Goal: Information Seeking & Learning: Learn about a topic

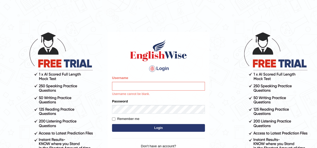
click at [131, 88] on input "Username" at bounding box center [158, 86] width 93 height 9
type input "YulyH"
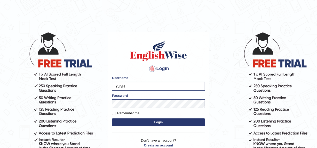
click at [154, 127] on form "Please fix the following errors: Username YulyH Password Remember me Login" at bounding box center [158, 102] width 93 height 52
click at [155, 123] on button "Login" at bounding box center [158, 123] width 93 height 8
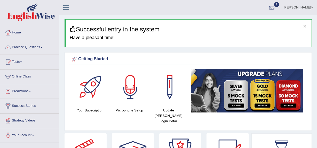
click at [275, 8] on div at bounding box center [272, 8] width 8 height 8
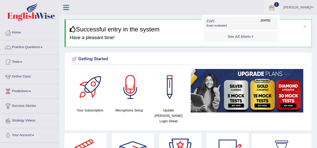
click at [237, 24] on span "Exam evaluated" at bounding box center [240, 26] width 69 height 4
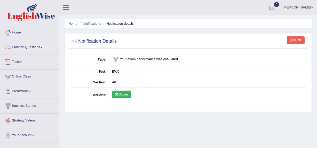
click at [18, 62] on link "Tests" at bounding box center [29, 61] width 59 height 13
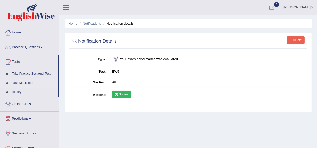
click at [29, 81] on link "Take Mock Test" at bounding box center [34, 83] width 48 height 9
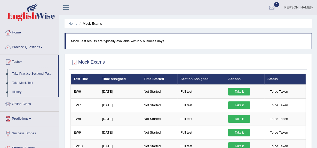
click at [19, 92] on link "History" at bounding box center [34, 92] width 48 height 9
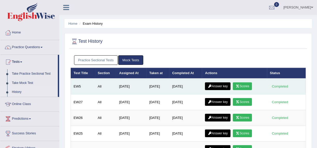
click at [245, 87] on link "Scores" at bounding box center [242, 87] width 19 height 8
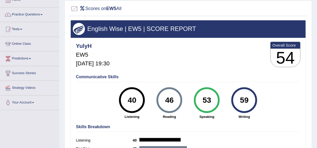
scroll to position [23, 0]
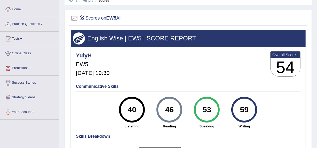
drag, startPoint x: 234, startPoint y: 102, endPoint x: 136, endPoint y: 70, distance: 103.3
click at [136, 70] on div "YulyH EW5 [DATE] 19:30 Overall Score 54" at bounding box center [188, 65] width 227 height 31
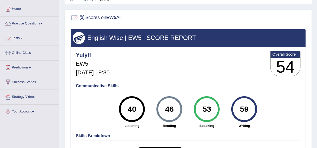
scroll to position [5, 0]
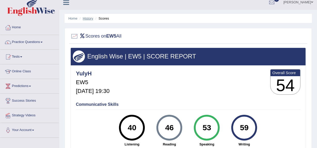
click at [87, 18] on link "History" at bounding box center [88, 19] width 10 height 4
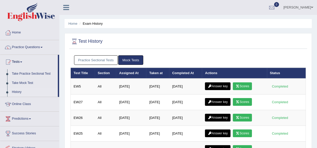
click at [134, 59] on link "Mock Tests" at bounding box center [130, 60] width 25 height 10
click at [101, 58] on link "Practice Sectional Tests" at bounding box center [96, 60] width 44 height 10
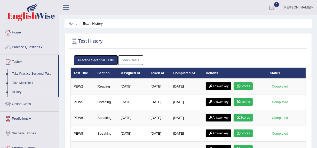
click at [134, 60] on link "Mock Tests" at bounding box center [130, 60] width 25 height 10
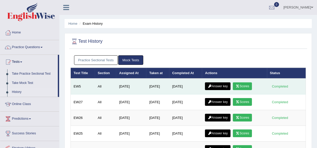
click at [210, 85] on icon at bounding box center [210, 86] width 4 height 3
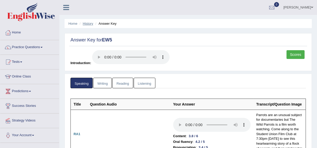
click at [85, 22] on link "History" at bounding box center [88, 24] width 10 height 4
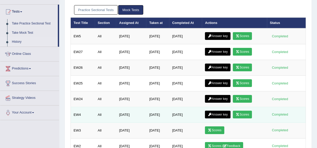
scroll to position [47, 0]
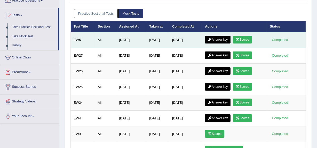
click at [227, 39] on link "Answer key" at bounding box center [218, 40] width 26 height 8
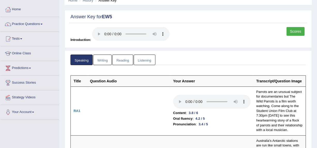
click at [100, 56] on link "Writing" at bounding box center [102, 60] width 19 height 11
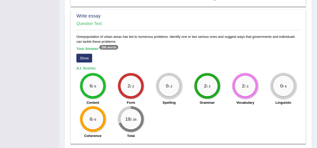
scroll to position [431, 0]
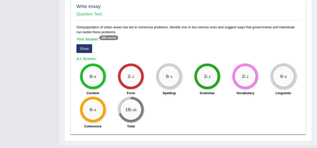
click at [87, 44] on button "Show" at bounding box center [84, 48] width 16 height 9
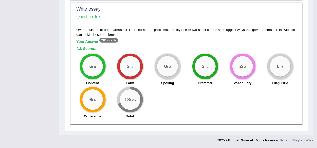
scroll to position [418, 0]
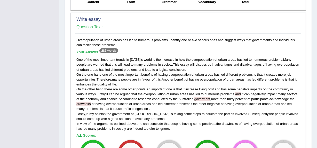
click at [204, 97] on span "goverment" at bounding box center [202, 99] width 16 height 4
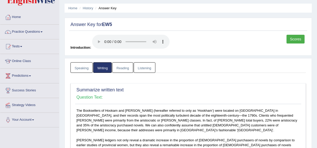
scroll to position [2, 0]
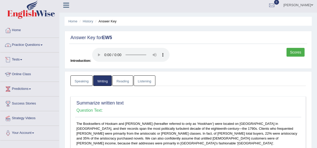
click at [28, 47] on link "Practice Questions" at bounding box center [29, 44] width 59 height 13
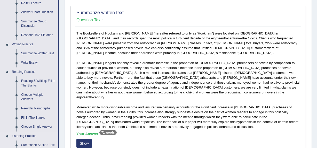
scroll to position [96, 0]
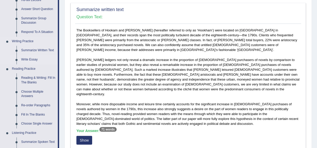
click at [32, 58] on link "Write Essay" at bounding box center [38, 59] width 39 height 9
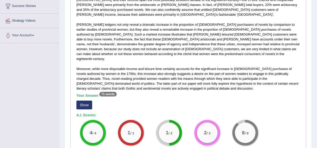
scroll to position [149, 0]
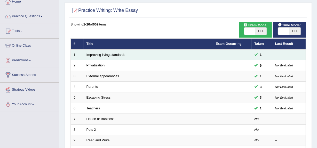
scroll to position [23, 0]
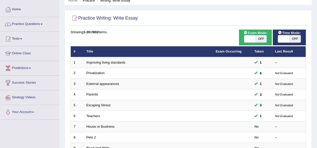
click at [249, 39] on span at bounding box center [249, 38] width 11 height 7
checkbox input "true"
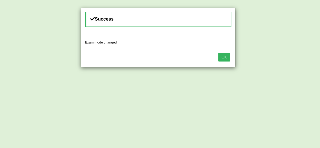
drag, startPoint x: 228, startPoint y: 57, endPoint x: 245, endPoint y: 54, distance: 18.1
click at [228, 57] on button "OK" at bounding box center [224, 57] width 12 height 9
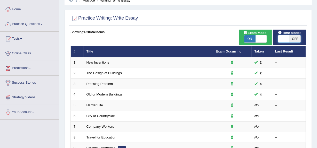
click at [283, 37] on span at bounding box center [283, 38] width 11 height 7
checkbox input "true"
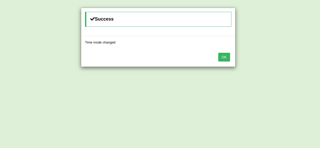
click at [221, 56] on button "OK" at bounding box center [224, 57] width 12 height 9
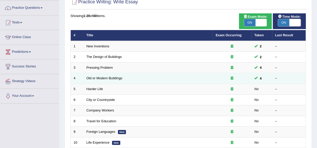
scroll to position [47, 0]
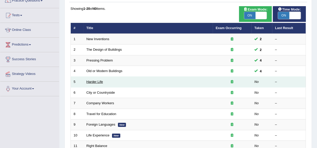
click at [99, 80] on link "Harder Life" at bounding box center [94, 82] width 17 height 4
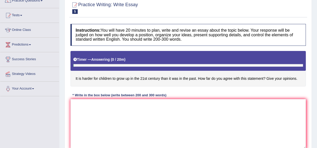
scroll to position [70, 0]
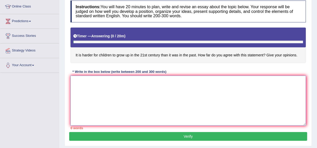
drag, startPoint x: 0, startPoint y: 0, endPoint x: 146, endPoint y: 89, distance: 170.6
click at [146, 89] on textarea at bounding box center [187, 101] width 235 height 50
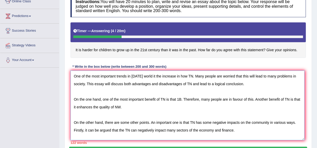
scroll to position [0, 0]
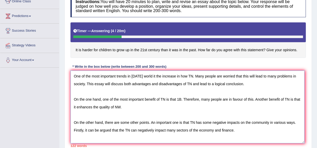
drag, startPoint x: 305, startPoint y: 120, endPoint x: 304, endPoint y: 143, distance: 22.4
click at [304, 143] on textarea "One of the most important trends in today's world it the increase in how TN. Ma…" at bounding box center [187, 107] width 234 height 73
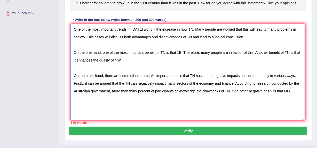
drag, startPoint x: 302, startPoint y: 95, endPoint x: 302, endPoint y: 121, distance: 26.3
click at [302, 120] on textarea "One of the most important trends in today's world it the increase in how TN. Ma…" at bounding box center [187, 72] width 234 height 97
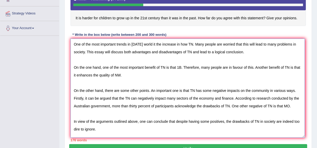
scroll to position [99, 0]
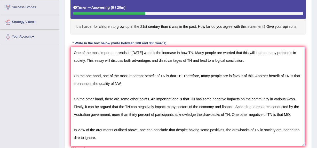
click at [192, 53] on textarea "One of the most important trends in today's world it the increase in how TN. Ma…" at bounding box center [187, 96] width 234 height 99
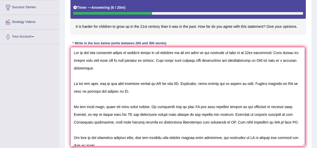
drag, startPoint x: 265, startPoint y: 61, endPoint x: 266, endPoint y: 64, distance: 3.4
click at [265, 61] on textarea at bounding box center [187, 96] width 234 height 99
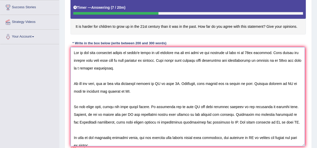
drag, startPoint x: 164, startPoint y: 83, endPoint x: 166, endPoint y: 92, distance: 9.4
click at [164, 83] on textarea at bounding box center [187, 96] width 234 height 99
drag, startPoint x: 261, startPoint y: 61, endPoint x: 291, endPoint y: 60, distance: 29.9
click at [291, 60] on textarea at bounding box center [187, 96] width 234 height 99
click at [279, 61] on textarea at bounding box center [187, 96] width 234 height 99
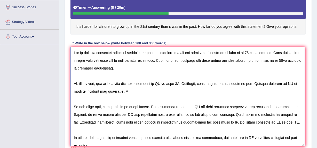
drag, startPoint x: 290, startPoint y: 60, endPoint x: 294, endPoint y: 65, distance: 6.8
click at [290, 61] on textarea at bounding box center [187, 96] width 234 height 99
click at [260, 60] on textarea at bounding box center [187, 96] width 234 height 99
click at [261, 62] on textarea at bounding box center [187, 96] width 234 height 99
click at [290, 60] on textarea at bounding box center [187, 96] width 234 height 99
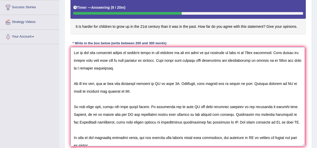
drag, startPoint x: 165, startPoint y: 83, endPoint x: 171, endPoint y: 88, distance: 7.9
click at [165, 83] on textarea at bounding box center [187, 96] width 234 height 99
drag, startPoint x: 261, startPoint y: 61, endPoint x: 290, endPoint y: 63, distance: 28.4
click at [290, 63] on textarea at bounding box center [187, 96] width 234 height 99
click at [290, 61] on textarea at bounding box center [187, 96] width 234 height 99
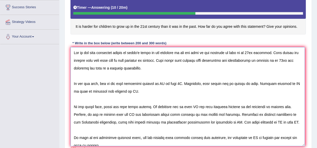
click at [287, 60] on textarea at bounding box center [187, 96] width 234 height 99
drag, startPoint x: 261, startPoint y: 63, endPoint x: 88, endPoint y: 67, distance: 173.3
click at [88, 67] on textarea at bounding box center [187, 96] width 234 height 99
drag, startPoint x: 160, startPoint y: 83, endPoint x: 165, endPoint y: 83, distance: 4.1
click at [165, 83] on textarea at bounding box center [187, 96] width 234 height 99
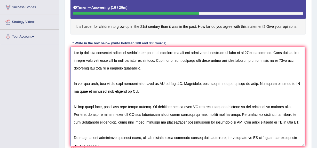
paste textarea "growing up in 21st for children"
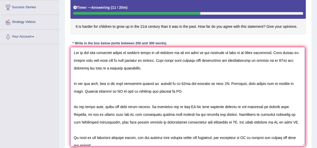
click at [112, 91] on textarea at bounding box center [187, 96] width 234 height 99
drag, startPoint x: 111, startPoint y: 91, endPoint x: 114, endPoint y: 90, distance: 3.6
click at [114, 90] on textarea at bounding box center [187, 96] width 234 height 99
paste textarea "growing up in 21st for children"
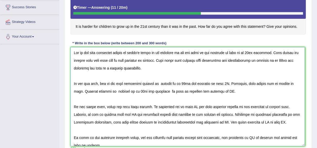
click at [112, 92] on textarea at bounding box center [187, 96] width 234 height 99
click at [160, 92] on textarea at bounding box center [187, 96] width 234 height 99
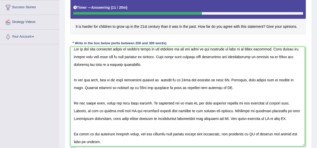
scroll to position [5, 0]
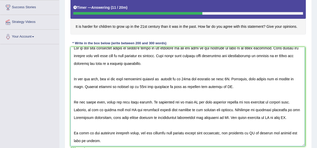
click at [162, 78] on textarea at bounding box center [187, 96] width 234 height 99
click at [232, 117] on textarea at bounding box center [187, 96] width 234 height 99
drag, startPoint x: 231, startPoint y: 117, endPoint x: 234, endPoint y: 117, distance: 3.4
click at [234, 117] on textarea at bounding box center [187, 96] width 234 height 99
paste textarea "growing up in 21st for children"
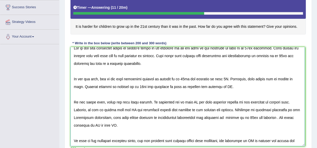
drag, startPoint x: 232, startPoint y: 118, endPoint x: 245, endPoint y: 124, distance: 14.9
click at [232, 118] on textarea at bounding box center [187, 96] width 234 height 99
drag, startPoint x: 280, startPoint y: 116, endPoint x: 292, endPoint y: 132, distance: 19.7
click at [280, 117] on textarea at bounding box center [187, 96] width 234 height 99
click at [260, 118] on textarea at bounding box center [187, 96] width 234 height 99
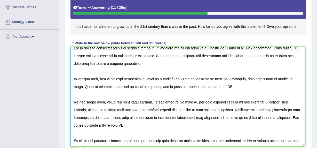
click at [294, 118] on textarea at bounding box center [187, 96] width 234 height 99
drag, startPoint x: 230, startPoint y: 117, endPoint x: 293, endPoint y: 118, distance: 63.2
click at [293, 118] on textarea at bounding box center [187, 96] width 234 height 99
drag, startPoint x: 110, startPoint y: 125, endPoint x: 113, endPoint y: 124, distance: 3.6
click at [113, 124] on textarea at bounding box center [187, 96] width 234 height 99
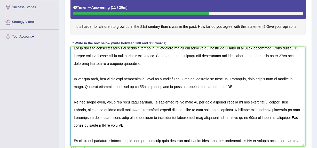
paste textarea "growing up in 21st is harder for children"
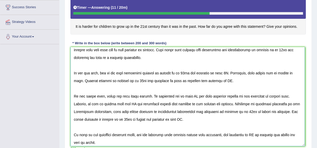
scroll to position [12, 0]
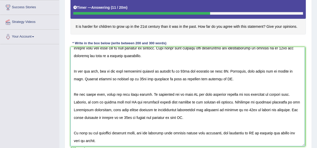
drag, startPoint x: 255, startPoint y: 134, endPoint x: 258, endPoint y: 134, distance: 2.8
click at [258, 134] on textarea at bounding box center [187, 96] width 234 height 99
paste textarea "growing up in 21st is harder for children"
click at [85, 142] on textarea at bounding box center [187, 96] width 234 height 99
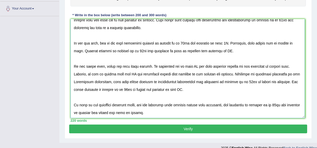
scroll to position [134, 0]
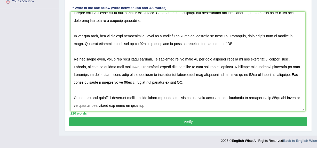
click at [162, 111] on div "220 words" at bounding box center [187, 113] width 235 height 5
click at [162, 104] on textarea at bounding box center [187, 61] width 234 height 99
click at [206, 80] on textarea at bounding box center [187, 61] width 234 height 99
click at [129, 68] on textarea at bounding box center [187, 61] width 234 height 99
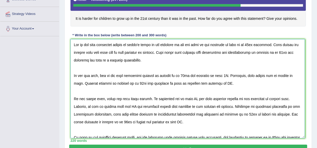
scroll to position [117, 0]
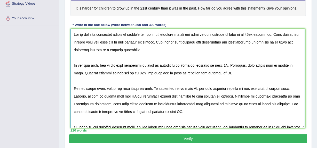
click at [224, 67] on textarea at bounding box center [187, 78] width 234 height 99
click at [194, 88] on textarea at bounding box center [187, 78] width 234 height 99
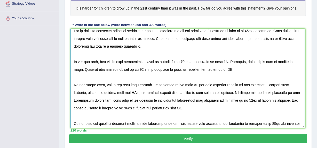
scroll to position [0, 0]
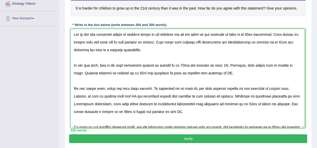
click at [268, 36] on textarea at bounding box center [187, 78] width 234 height 99
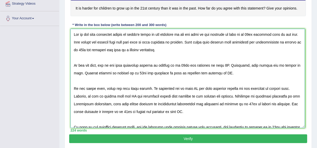
click at [219, 67] on textarea at bounding box center [187, 78] width 234 height 99
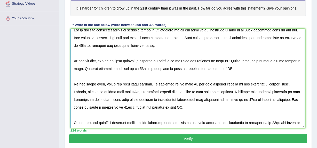
scroll to position [12, 0]
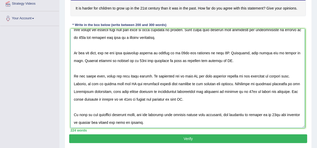
click at [194, 73] on textarea at bounding box center [187, 78] width 234 height 99
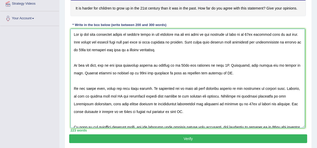
click at [188, 95] on textarea at bounding box center [187, 78] width 234 height 99
click at [188, 89] on textarea at bounding box center [187, 78] width 234 height 99
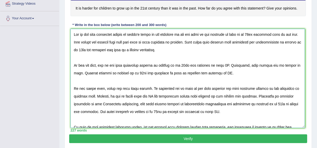
click at [190, 90] on textarea at bounding box center [187, 78] width 234 height 99
click at [194, 90] on textarea at bounding box center [187, 78] width 234 height 99
click at [189, 88] on textarea at bounding box center [187, 78] width 234 height 99
click at [190, 88] on textarea at bounding box center [187, 78] width 234 height 99
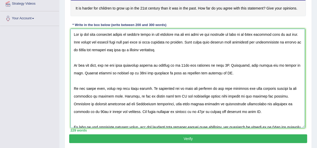
click at [227, 89] on textarea at bounding box center [187, 78] width 234 height 99
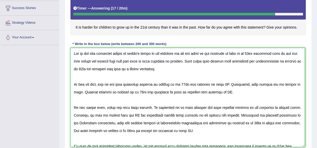
scroll to position [117, 0]
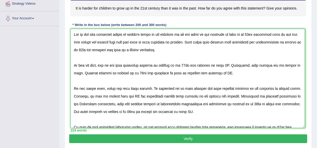
click at [140, 78] on textarea at bounding box center [187, 78] width 234 height 99
click at [153, 75] on textarea at bounding box center [187, 78] width 234 height 99
click at [187, 72] on textarea at bounding box center [187, 78] width 234 height 99
drag, startPoint x: 205, startPoint y: 73, endPoint x: 209, endPoint y: 73, distance: 3.9
click at [209, 73] on textarea at bounding box center [187, 78] width 234 height 99
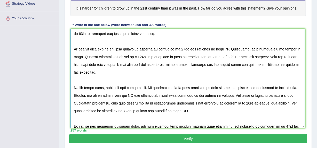
scroll to position [23, 0]
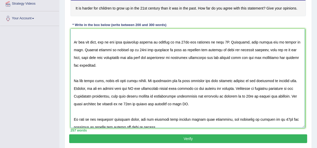
drag, startPoint x: 224, startPoint y: 88, endPoint x: 231, endPoint y: 106, distance: 19.1
click at [224, 89] on textarea at bounding box center [187, 78] width 234 height 99
click at [244, 89] on textarea at bounding box center [187, 78] width 234 height 99
type textarea "One of the most important trends in today's world it the increase in how the ha…"
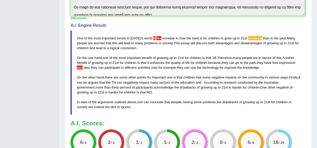
scroll to position [216, 0]
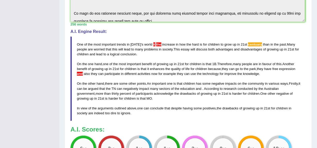
click at [156, 43] on span "the" at bounding box center [158, 45] width 5 height 4
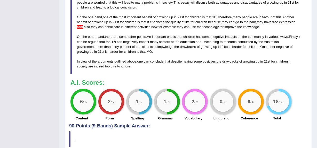
scroll to position [239, 0]
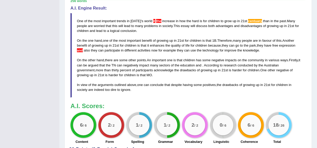
drag, startPoint x: 137, startPoint y: 91, endPoint x: 62, endPoint y: 5, distance: 113.7
click at [85, 37] on blockquote "One of the most important trends in today ' s world it the increase in how the …" at bounding box center [187, 55] width 235 height 85
drag, startPoint x: 77, startPoint y: 20, endPoint x: 129, endPoint y: 104, distance: 99.0
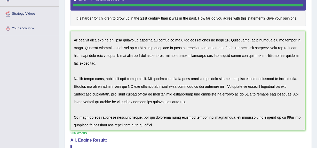
scroll to position [102, 0]
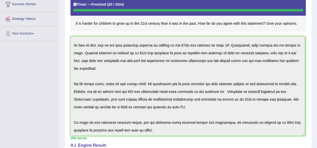
click at [94, 26] on h4 "It is harder for children to grow up in the 21st century than it was in the pas…" at bounding box center [187, 14] width 235 height 36
drag, startPoint x: 74, startPoint y: 23, endPoint x: 125, endPoint y: 23, distance: 51.1
click at [125, 23] on h4 "It is harder for children to grow up in the 21st century than it was in the pas…" at bounding box center [187, 14] width 235 height 36
drag, startPoint x: 157, startPoint y: 27, endPoint x: 182, endPoint y: 20, distance: 26.2
click at [157, 27] on h4 "It is harder for children to grow up in the 21st century than it was in the pas…" at bounding box center [187, 14] width 235 height 36
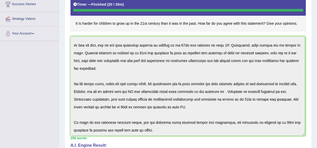
drag, startPoint x: 286, startPoint y: 20, endPoint x: 210, endPoint y: 16, distance: 75.7
click at [211, 16] on h4 "It is harder for children to grow up in the 21st century than it was in the pas…" at bounding box center [187, 14] width 235 height 36
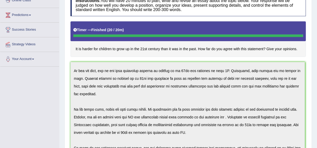
scroll to position [78, 0]
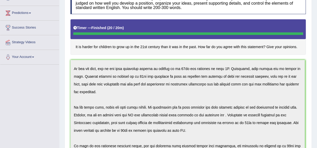
click at [171, 47] on h4 "It is harder for children to grow up in the 21st century than it was in the pas…" at bounding box center [187, 37] width 235 height 36
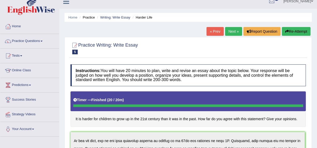
scroll to position [0, 0]
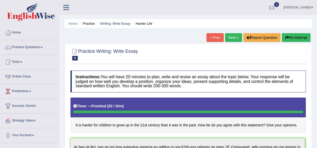
click at [295, 38] on button "Re-Attempt" at bounding box center [296, 37] width 29 height 9
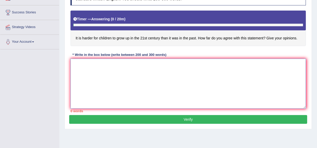
click at [182, 71] on textarea at bounding box center [187, 84] width 235 height 50
paste textarea "One of the most important trends in [DATE] world it the increase in how the har…"
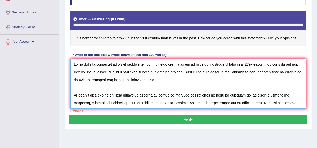
scroll to position [82, 0]
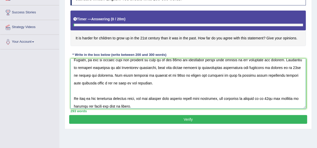
click at [112, 93] on textarea at bounding box center [187, 84] width 235 height 50
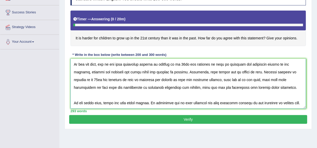
scroll to position [30, 0]
click at [129, 98] on textarea at bounding box center [187, 84] width 235 height 50
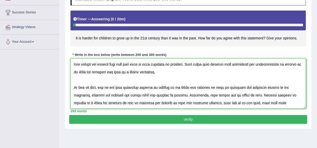
scroll to position [0, 0]
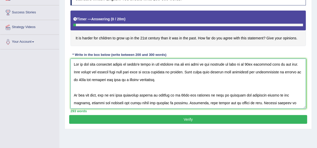
click at [73, 87] on textarea at bounding box center [187, 84] width 235 height 50
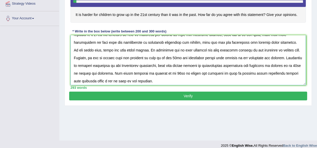
scroll to position [62, 0]
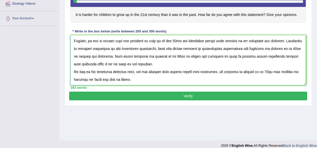
type textarea "One of the most important trends in [DATE] world it the increase in how the har…"
click at [151, 94] on button "Verify" at bounding box center [188, 96] width 238 height 9
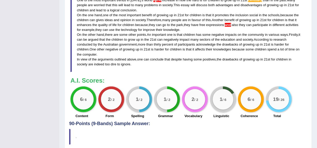
scroll to position [164, 0]
